Goal: Ask a question

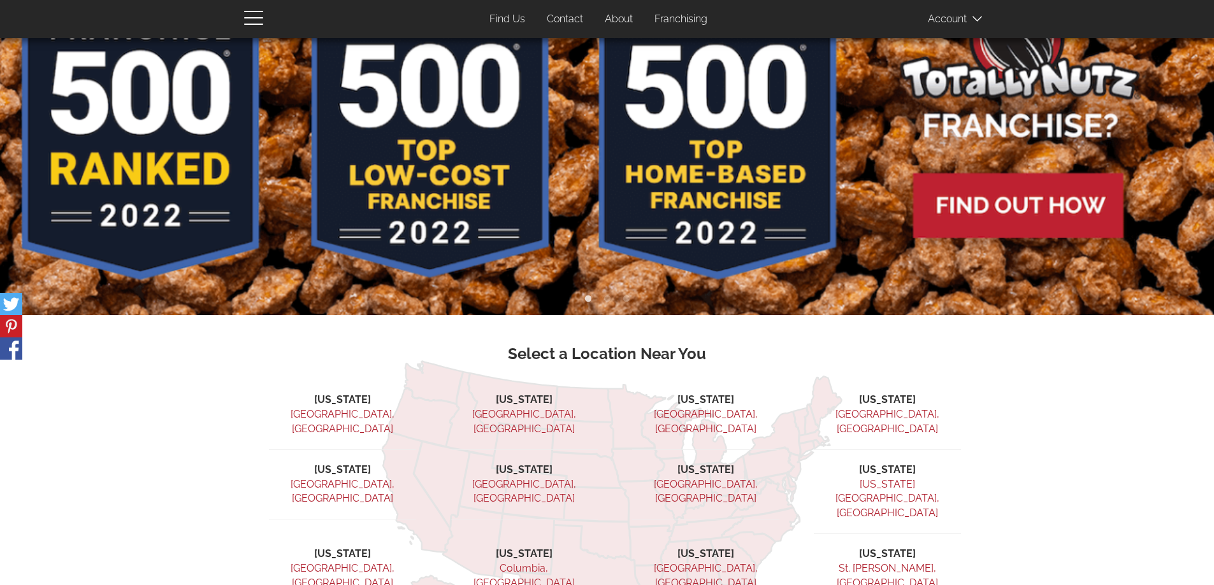
scroll to position [319, 0]
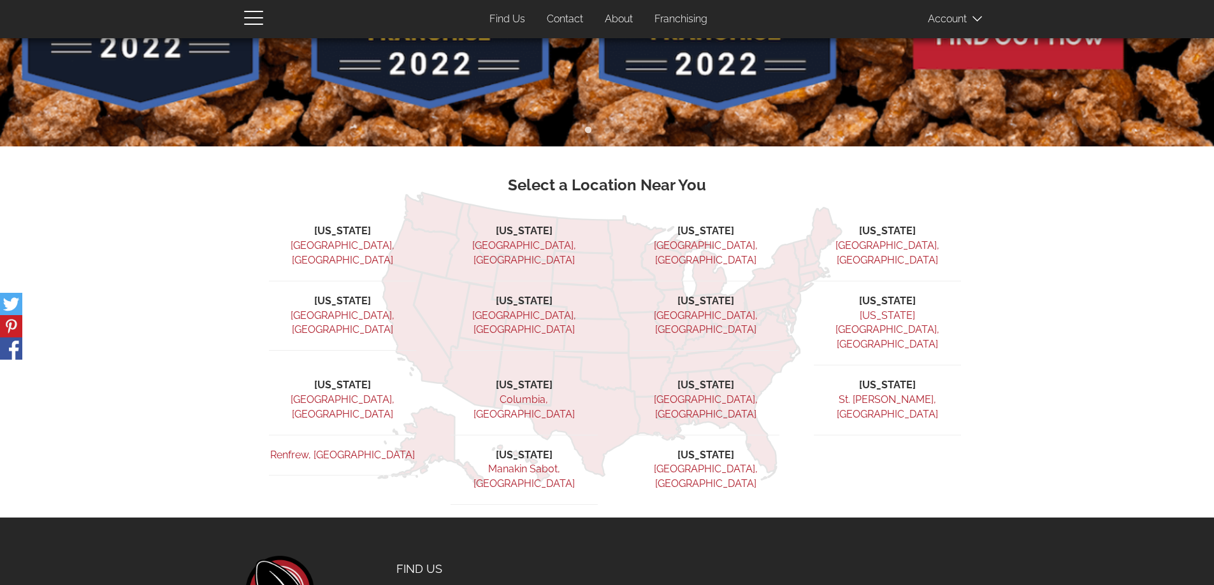
click at [365, 243] on link "[GEOGRAPHIC_DATA], [GEOGRAPHIC_DATA]" at bounding box center [343, 253] width 104 height 27
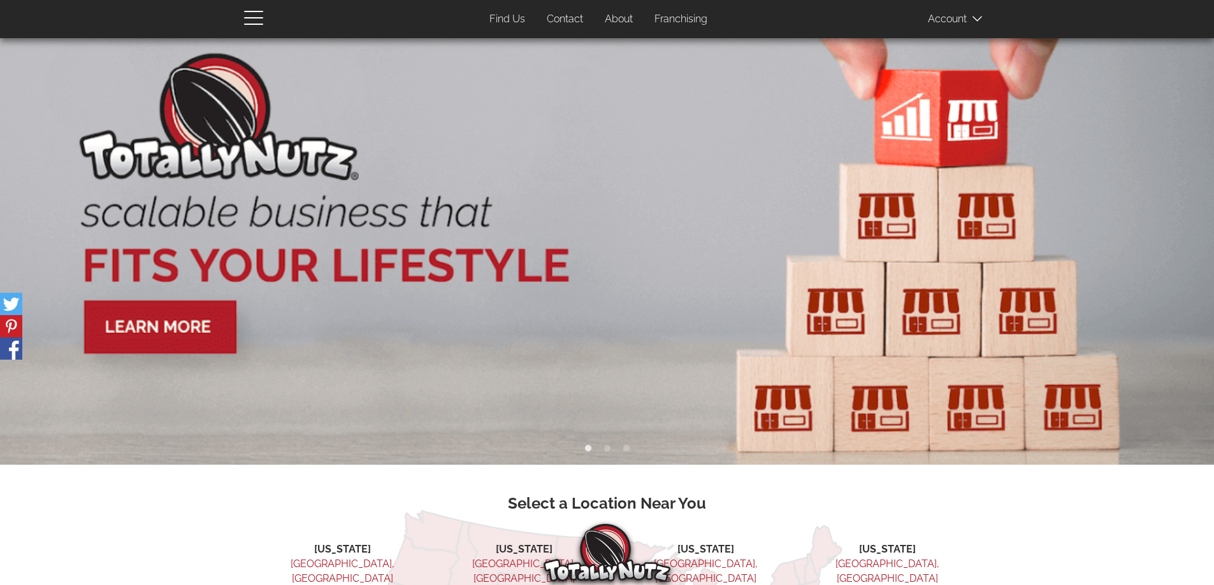
click at [564, 17] on link "Contact" at bounding box center [564, 19] width 55 height 25
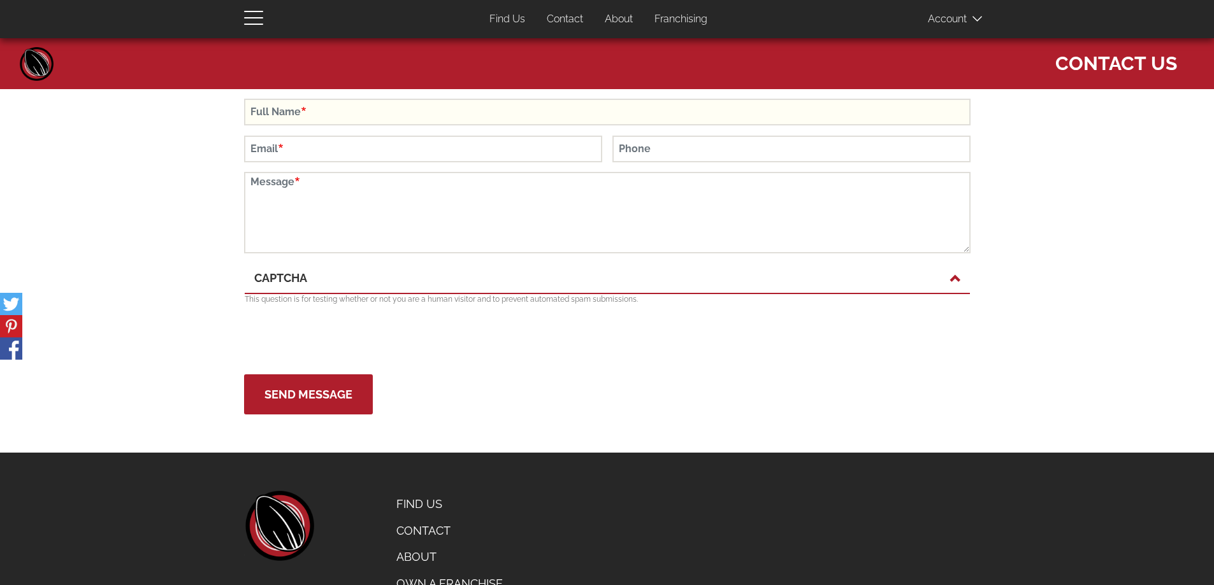
click at [347, 119] on input "Full Name" at bounding box center [607, 112] width 726 height 27
type input "Lauren Bourgeau"
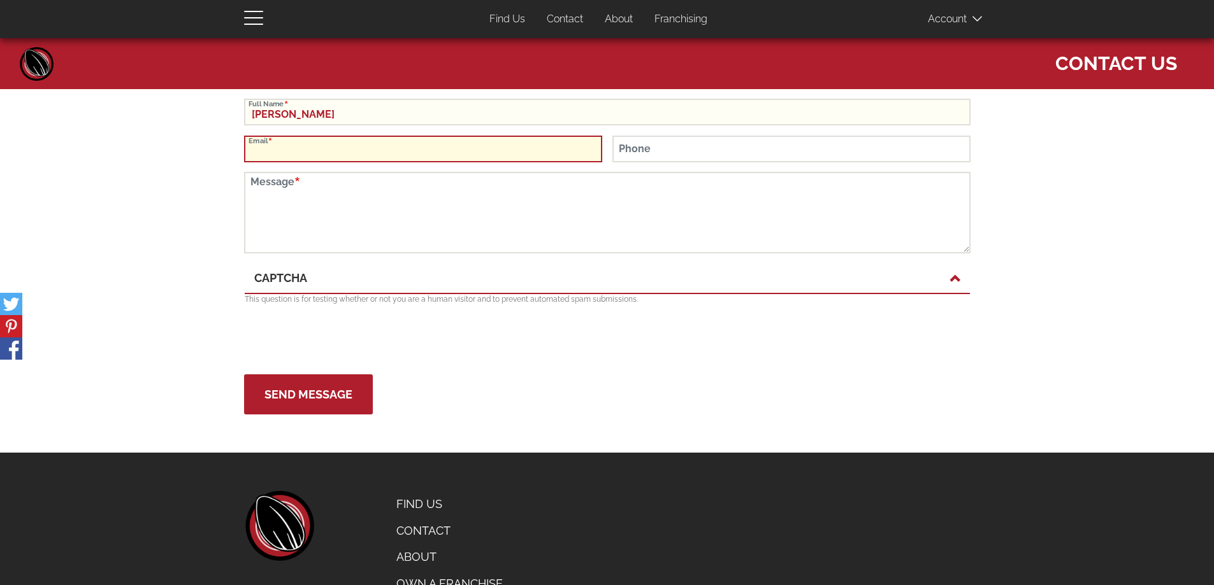
type input "lbourgeau@sunvalley.com"
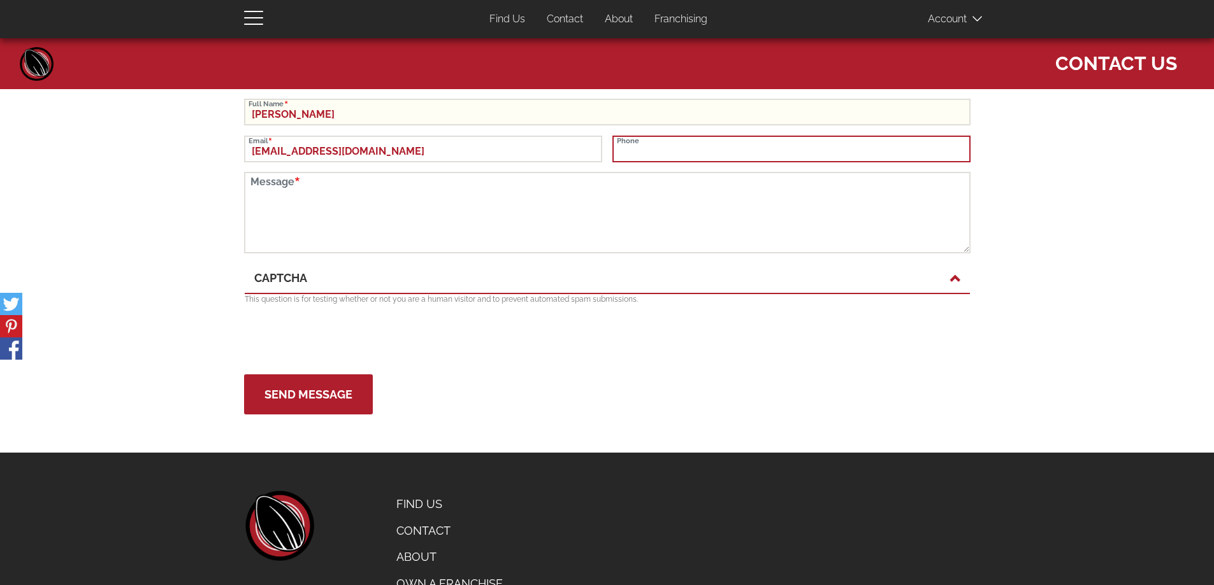
type input "2088698383"
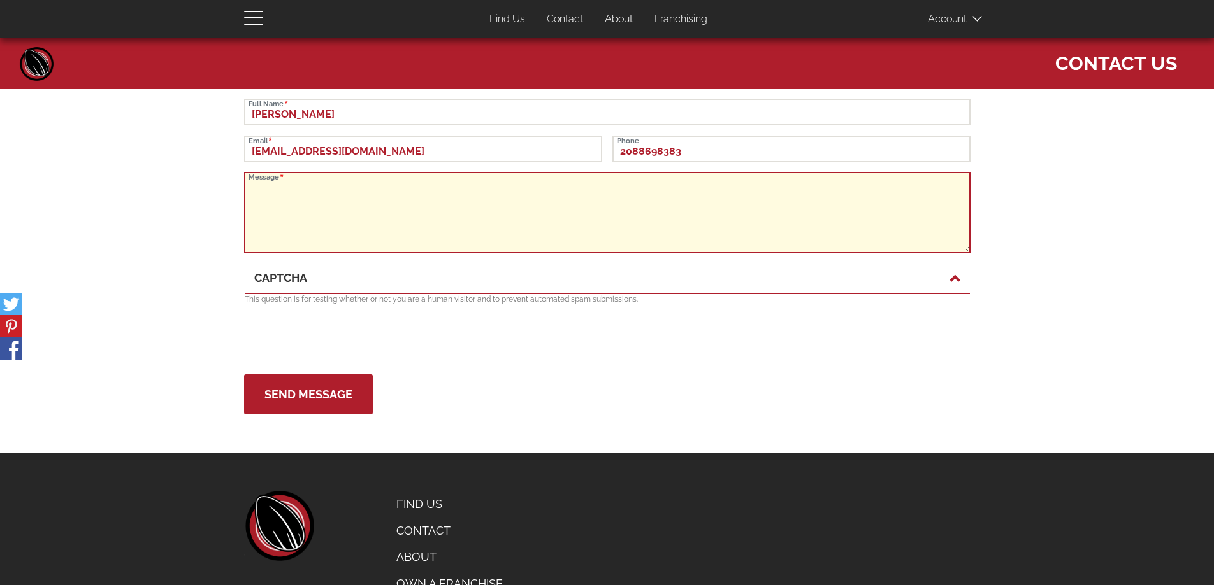
click at [602, 190] on textarea "Message" at bounding box center [607, 213] width 726 height 82
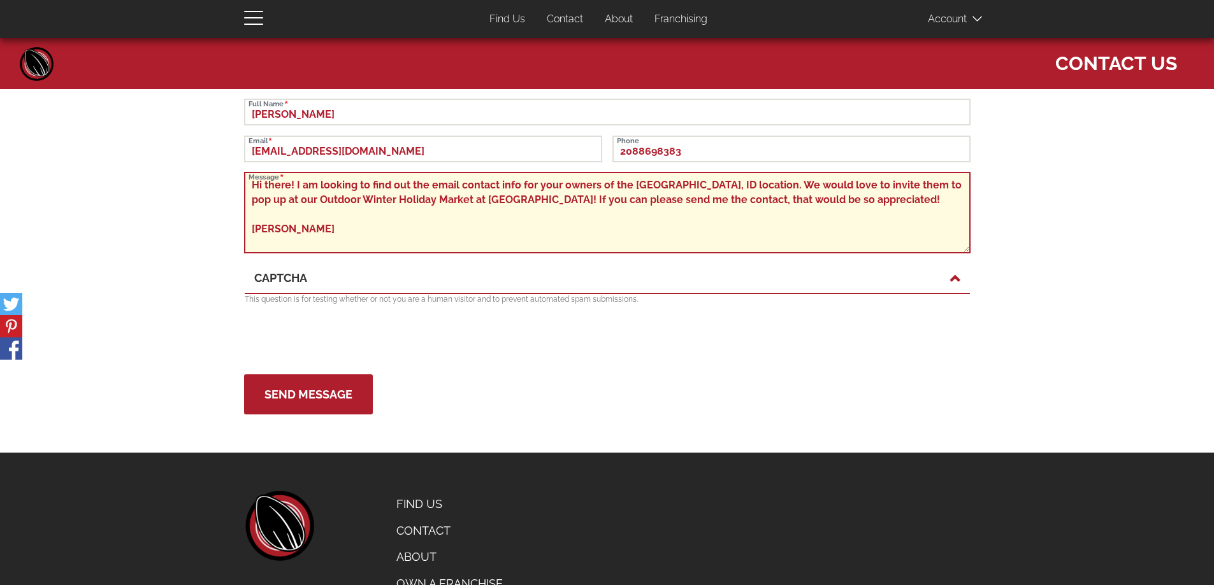
type textarea "Hi there! I am looking to find out the email contact info for your owners of th…"
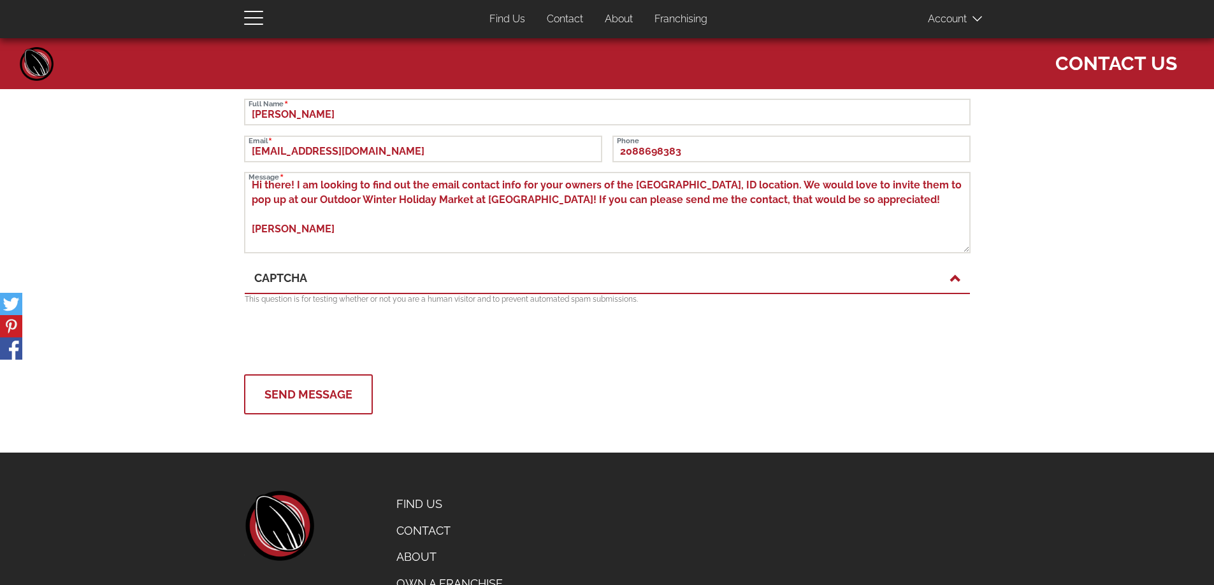
click at [320, 386] on button "Send Message" at bounding box center [308, 395] width 129 height 40
